Goal: Task Accomplishment & Management: Use online tool/utility

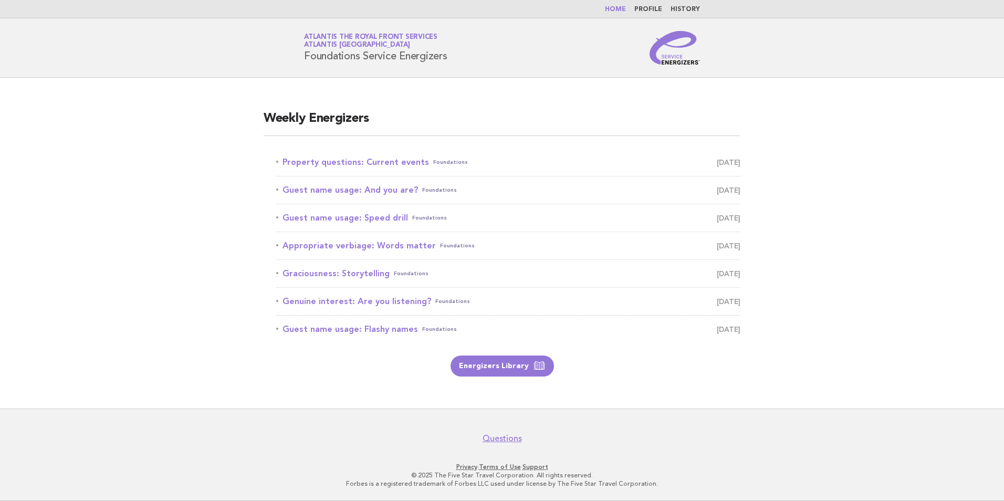
click at [621, 11] on link "Home" at bounding box center [615, 9] width 21 height 6
click at [394, 162] on link "Property questions: Current events Foundations August 11" at bounding box center [508, 162] width 464 height 15
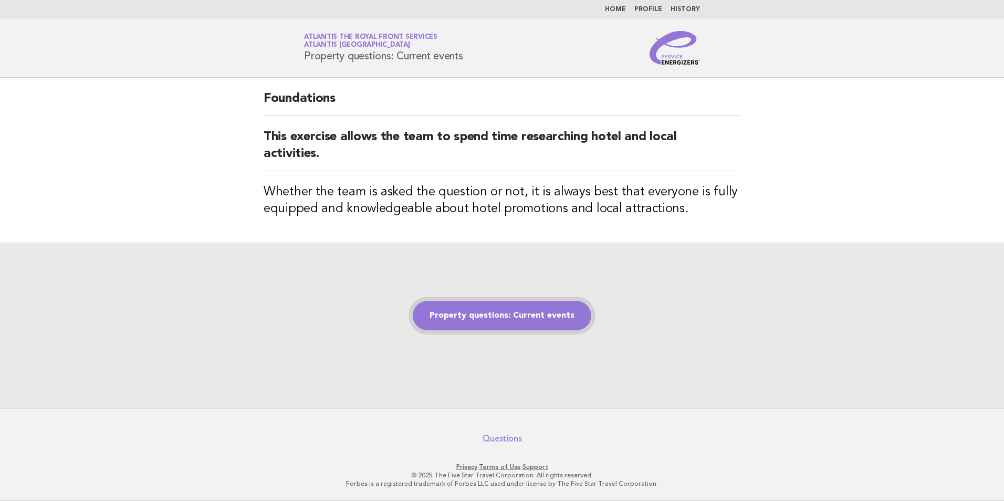
click at [536, 311] on link "Property questions: Current events" at bounding box center [502, 315] width 179 height 29
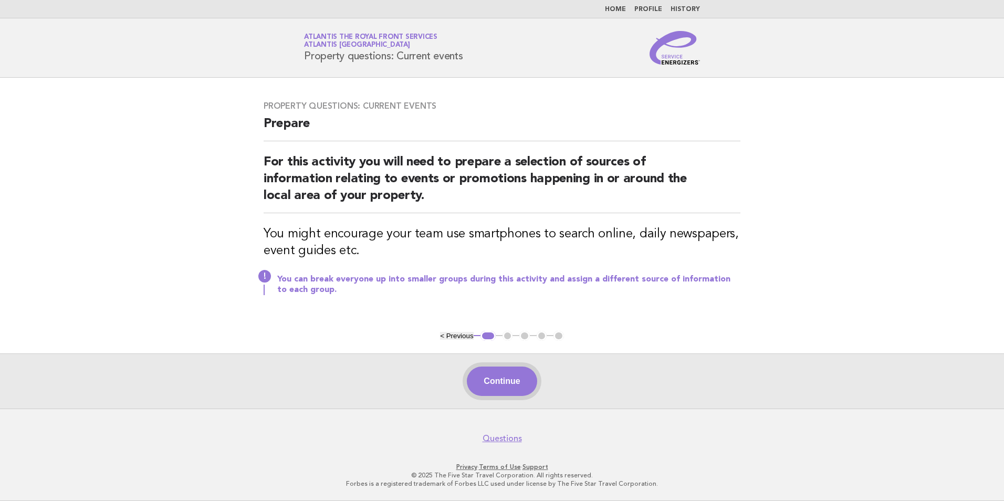
click at [505, 387] on button "Continue" at bounding box center [502, 381] width 70 height 29
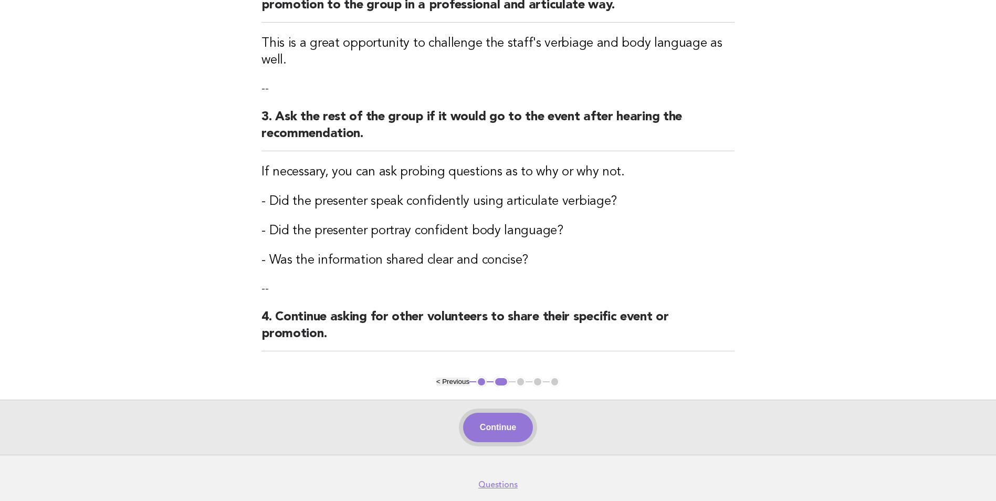
click at [514, 415] on button "Continue" at bounding box center [498, 427] width 70 height 29
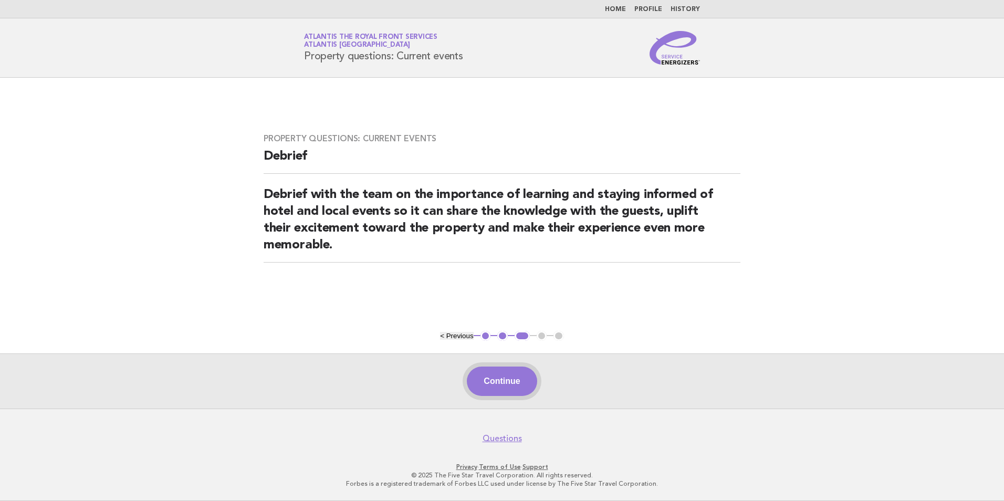
click at [519, 383] on button "Continue" at bounding box center [502, 381] width 70 height 29
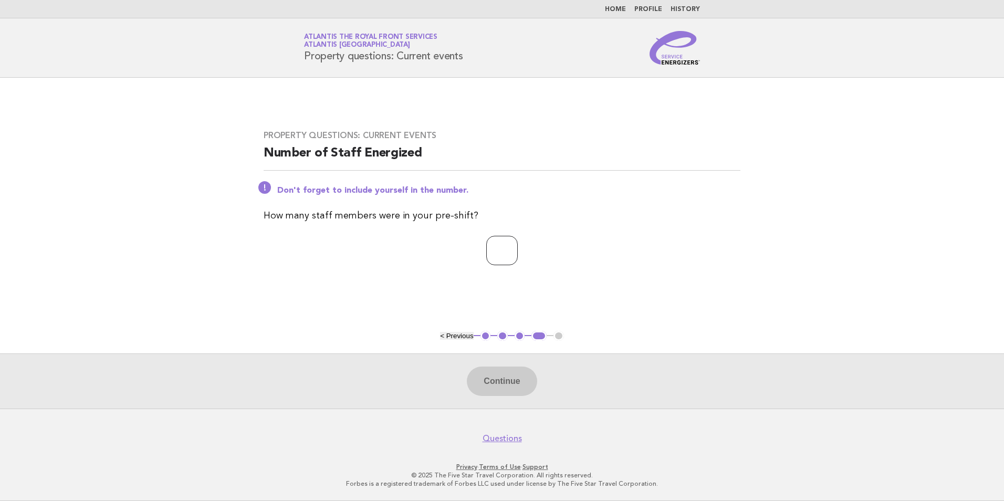
click at [509, 250] on input "number" at bounding box center [502, 250] width 32 height 29
type input "*"
click at [500, 382] on button "Continue" at bounding box center [502, 381] width 70 height 29
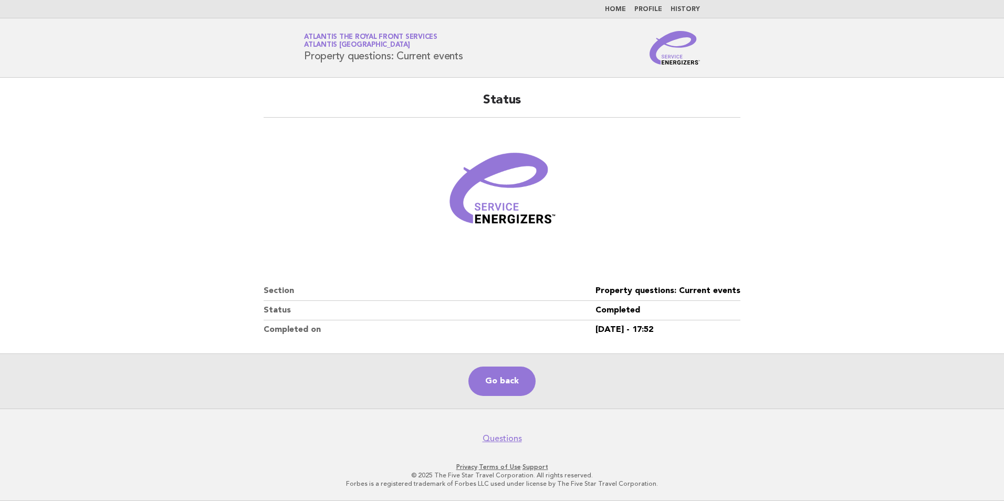
click at [618, 10] on link "Home" at bounding box center [615, 9] width 21 height 6
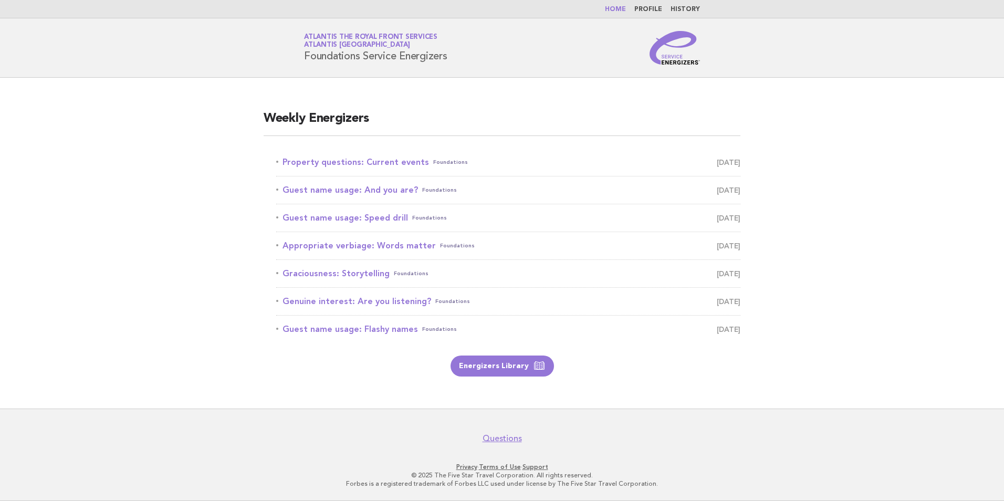
click at [618, 10] on link "Home" at bounding box center [615, 9] width 21 height 6
click at [109, 128] on main "Weekly Energizers Property questions: Current events Foundations August 11 Gues…" at bounding box center [502, 243] width 1004 height 331
click at [623, 9] on link "Home" at bounding box center [615, 9] width 21 height 6
